Goal: Information Seeking & Learning: Check status

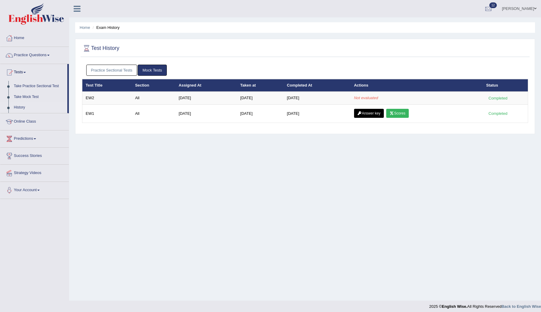
click at [364, 191] on div "Home Exam History Test History Practice Sectional Tests Mock Tests Test Title S…" at bounding box center [305, 150] width 472 height 301
click at [22, 107] on link "History" at bounding box center [39, 107] width 56 height 11
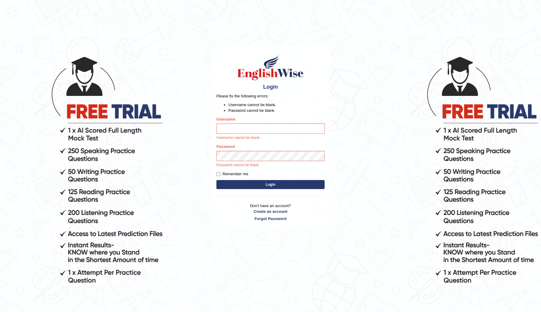
click at [256, 162] on div "Password Password cannot be blank." at bounding box center [270, 156] width 108 height 24
type input "ChimiZam"
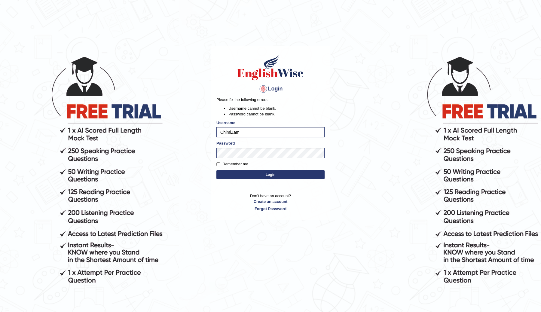
click at [260, 176] on button "Login" at bounding box center [270, 174] width 108 height 9
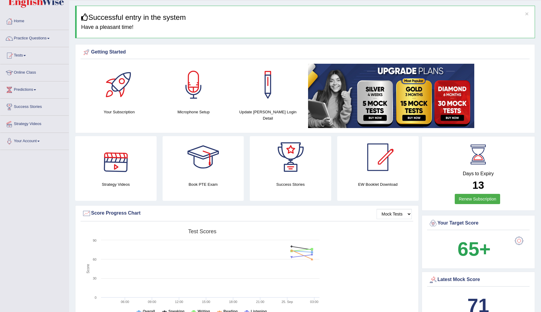
scroll to position [10, 0]
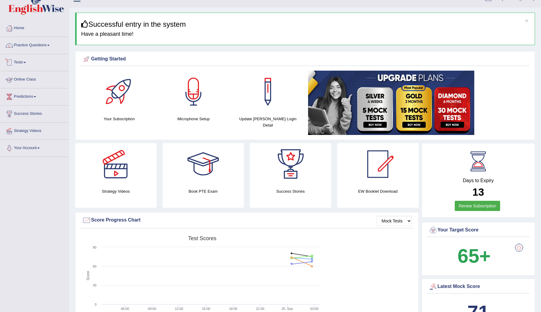
click at [24, 61] on link "Tests" at bounding box center [34, 61] width 69 height 15
click at [22, 97] on link "History" at bounding box center [39, 97] width 56 height 11
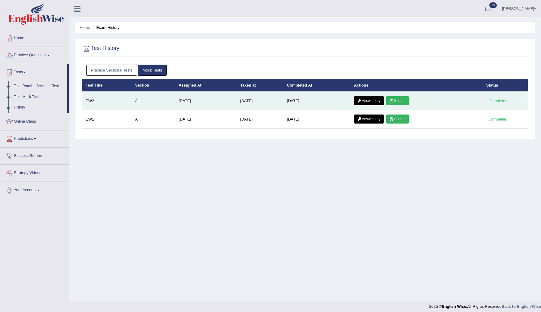
click at [400, 100] on link "Scores" at bounding box center [397, 100] width 22 height 9
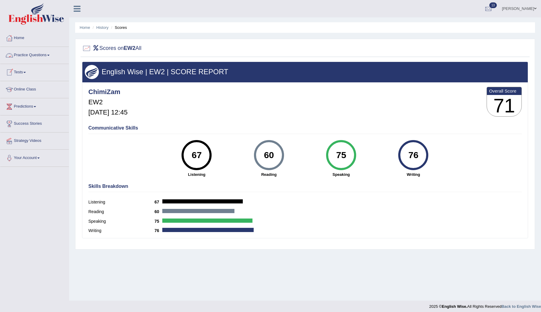
scroll to position [4, 0]
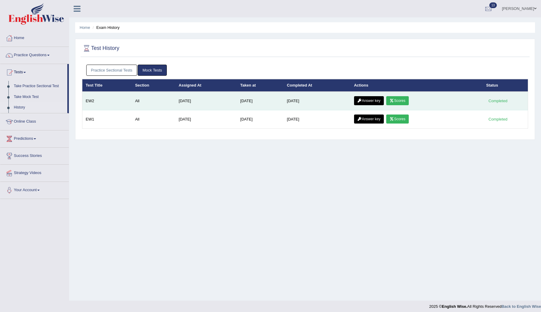
click at [379, 97] on link "Answer key" at bounding box center [369, 100] width 30 height 9
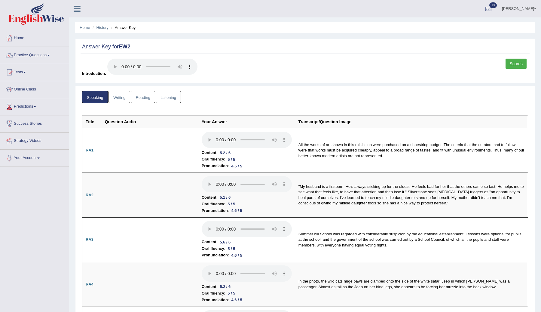
click at [159, 95] on link "Listening" at bounding box center [168, 97] width 25 height 12
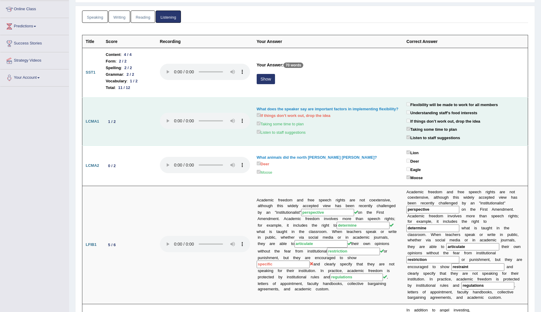
scroll to position [88, 0]
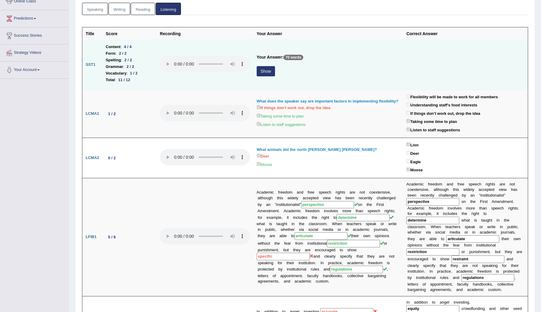
click at [270, 70] on button "Show" at bounding box center [266, 71] width 18 height 10
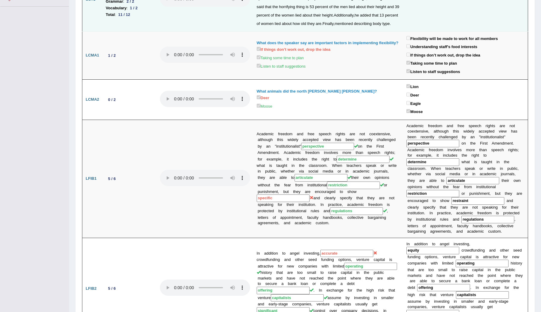
scroll to position [47, 0]
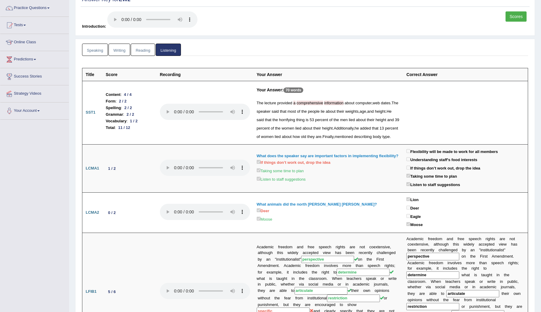
click at [147, 51] on link "Reading" at bounding box center [143, 50] width 24 height 12
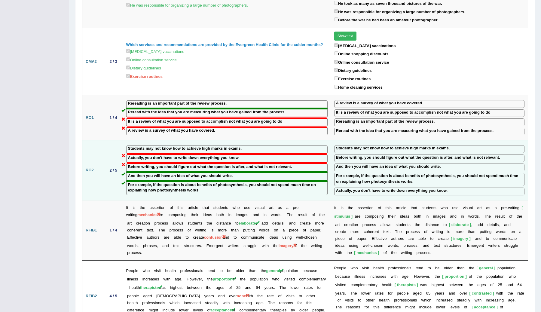
scroll to position [555, 0]
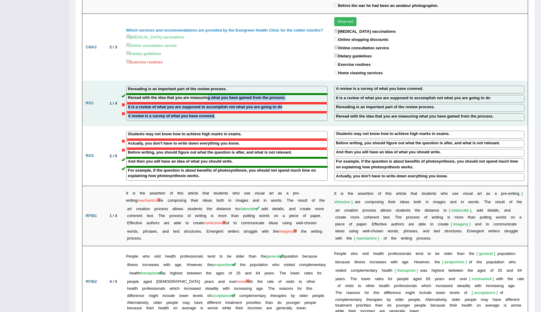
drag, startPoint x: 191, startPoint y: 111, endPoint x: 201, endPoint y: 105, distance: 11.6
click at [208, 89] on td "Rereading is an important part of the review process. Reread with the idea that…" at bounding box center [227, 103] width 208 height 45
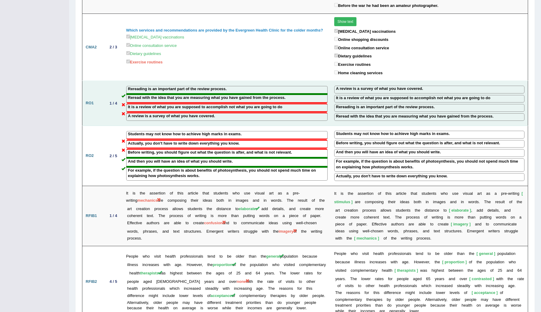
click at [241, 115] on td "Rereading is an important part of the review process. Reread with the idea that…" at bounding box center [227, 103] width 208 height 45
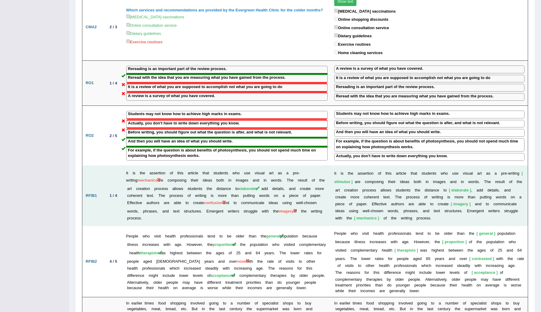
scroll to position [581, 0]
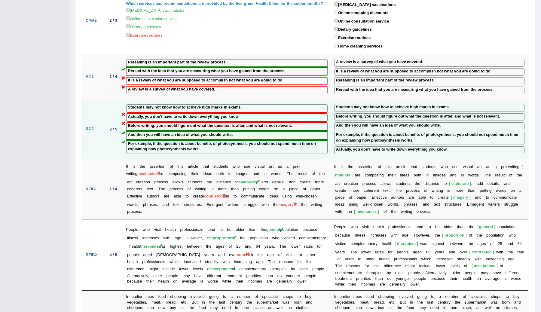
click at [392, 114] on label "Before writing, you should figure out what the question is after, and what is n…" at bounding box center [418, 117] width 164 height 6
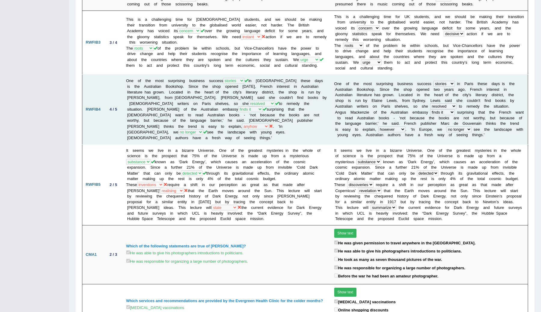
scroll to position [0, 0]
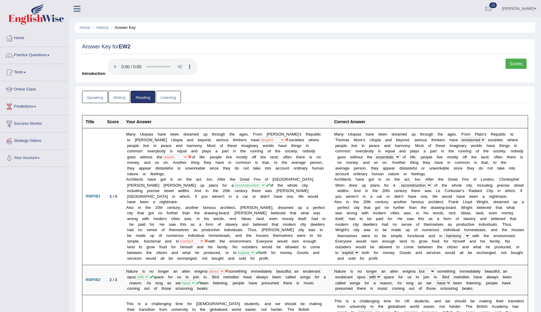
click at [122, 96] on link "Writing" at bounding box center [119, 97] width 22 height 12
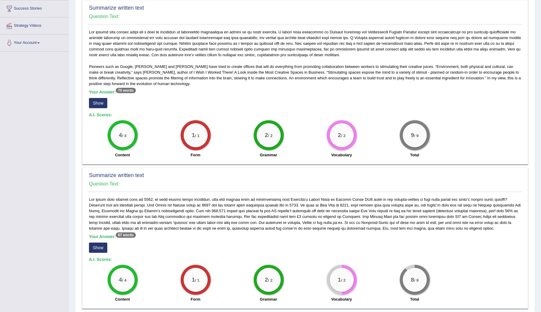
scroll to position [211, 0]
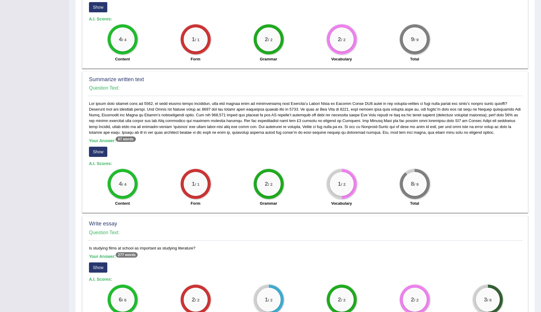
click at [99, 154] on button "Show" at bounding box center [98, 152] width 18 height 10
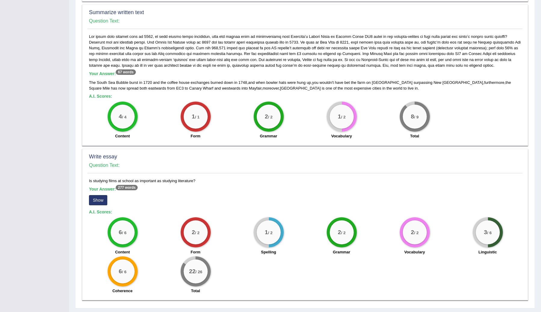
scroll to position [294, 0]
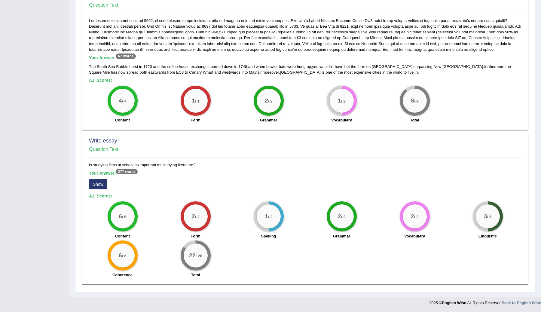
click at [101, 187] on button "Show" at bounding box center [98, 184] width 18 height 10
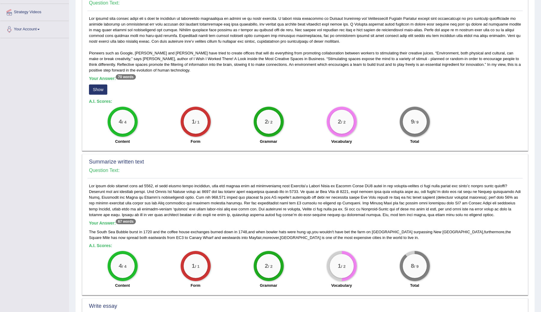
scroll to position [0, 0]
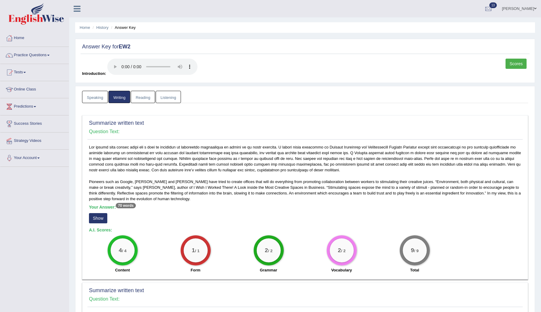
click at [98, 95] on link "Speaking" at bounding box center [95, 97] width 26 height 12
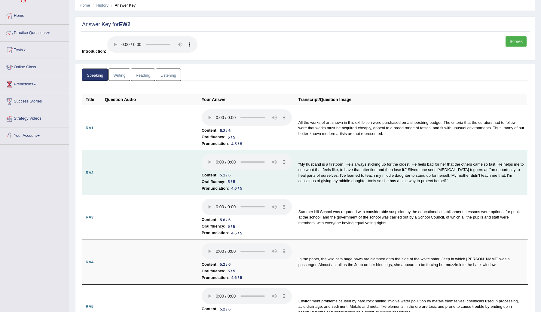
scroll to position [26, 0]
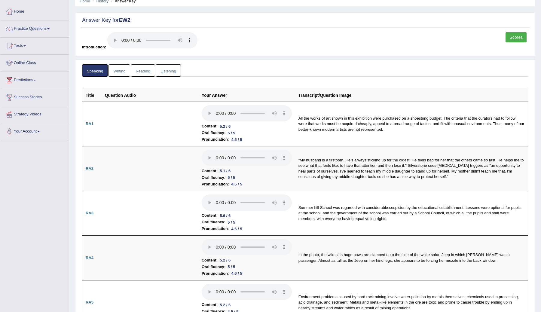
click at [519, 37] on link "Scores" at bounding box center [515, 37] width 21 height 10
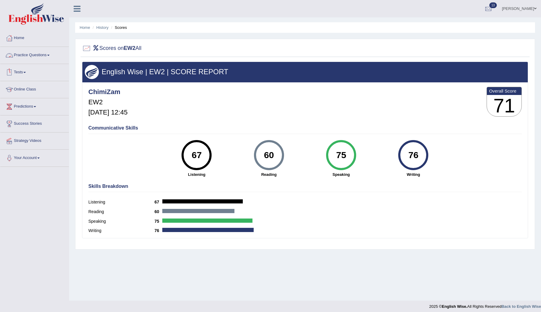
click at [24, 74] on link "Tests" at bounding box center [34, 71] width 69 height 15
click at [29, 97] on link "Take Mock Test" at bounding box center [39, 97] width 56 height 11
